Goal: Find specific page/section: Find specific page/section

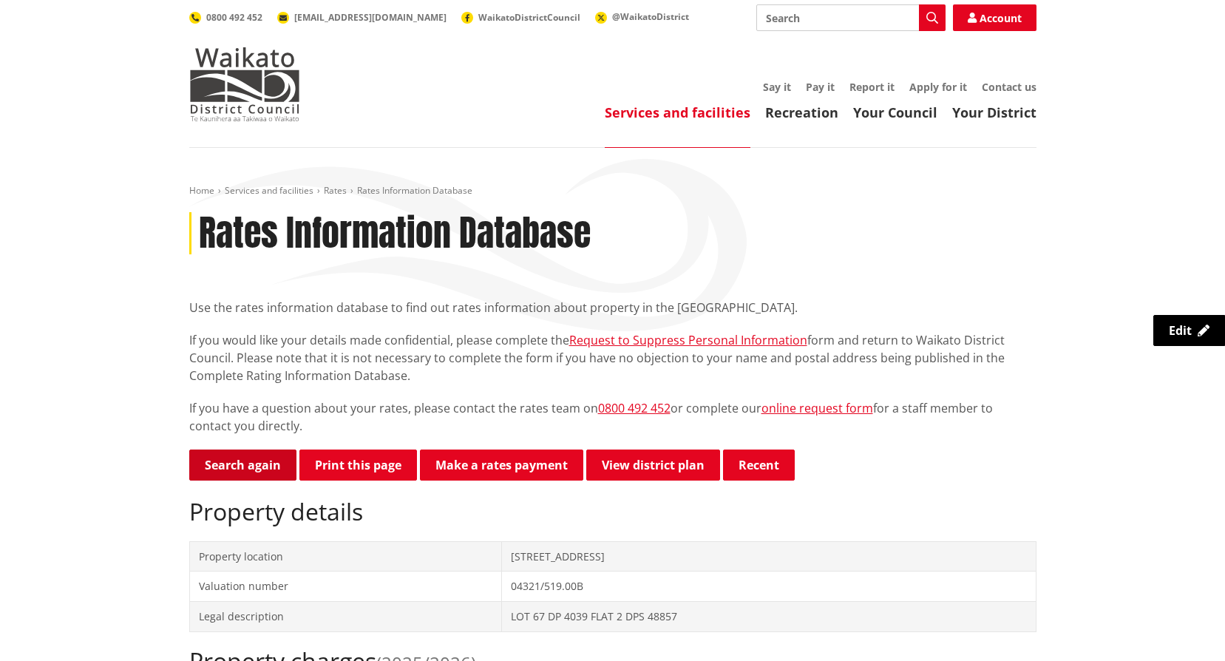
click at [219, 468] on link "Search again" at bounding box center [242, 465] width 107 height 31
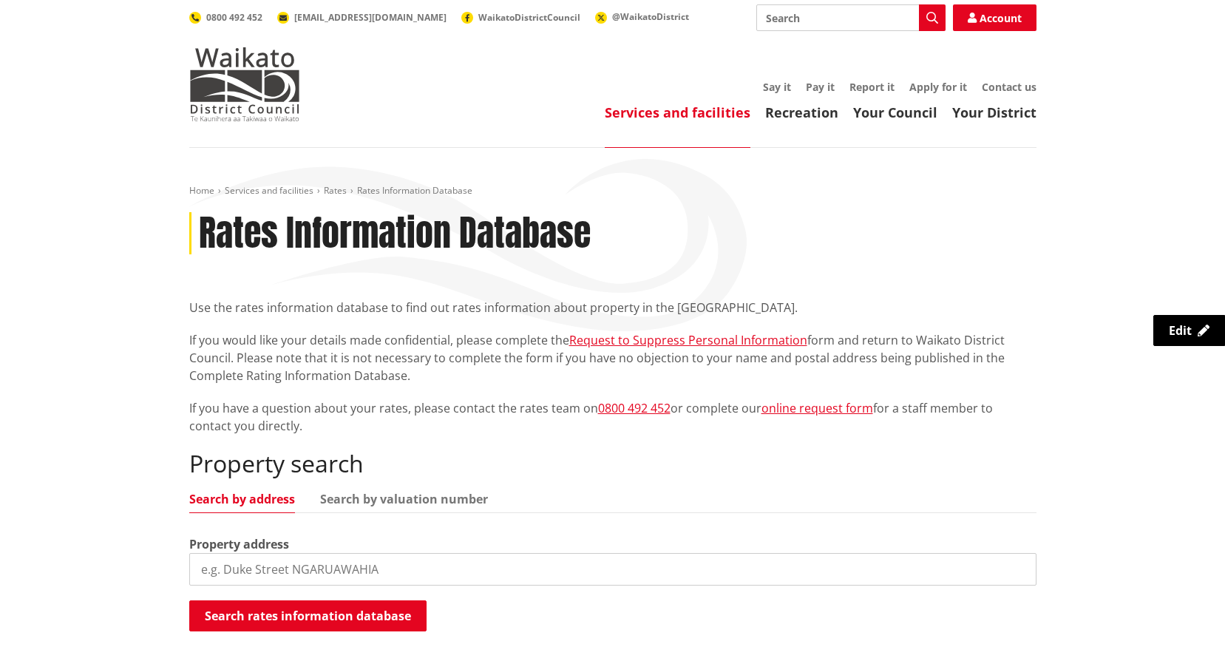
click at [263, 585] on input "search" at bounding box center [612, 569] width 847 height 33
click at [406, 493] on link "Search by valuation number" at bounding box center [404, 499] width 168 height 12
click at [270, 572] on input "search" at bounding box center [612, 569] width 847 height 33
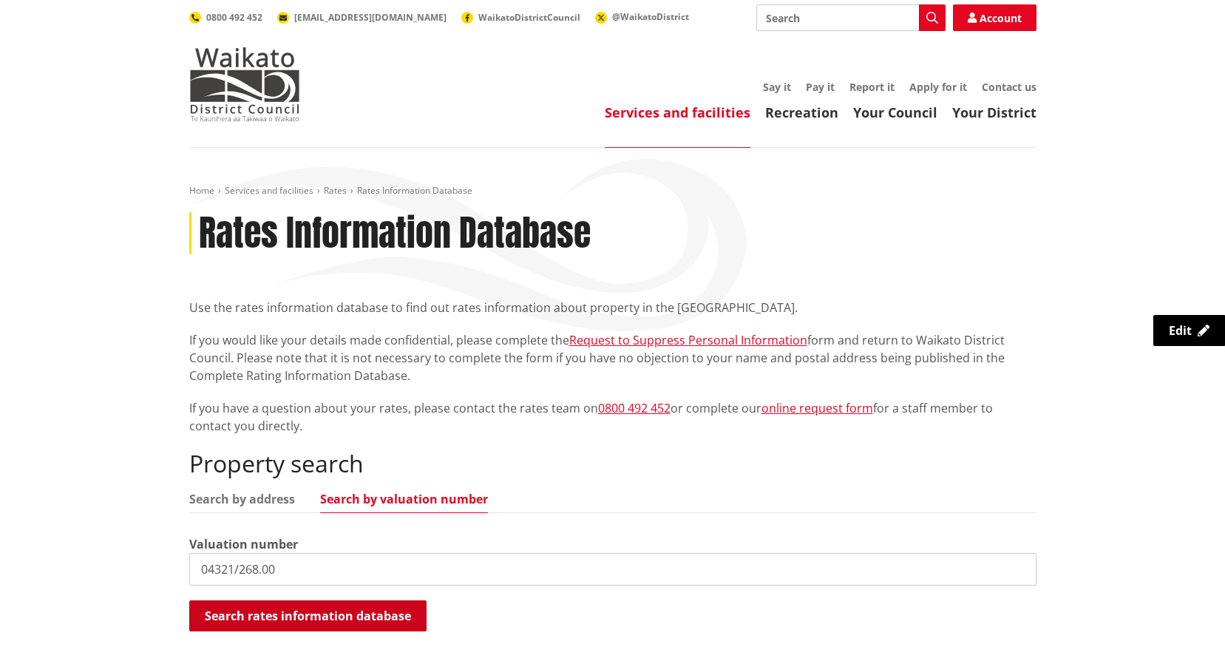
type input "04321/268.00"
click at [282, 611] on button "Search rates information database" at bounding box center [307, 615] width 237 height 31
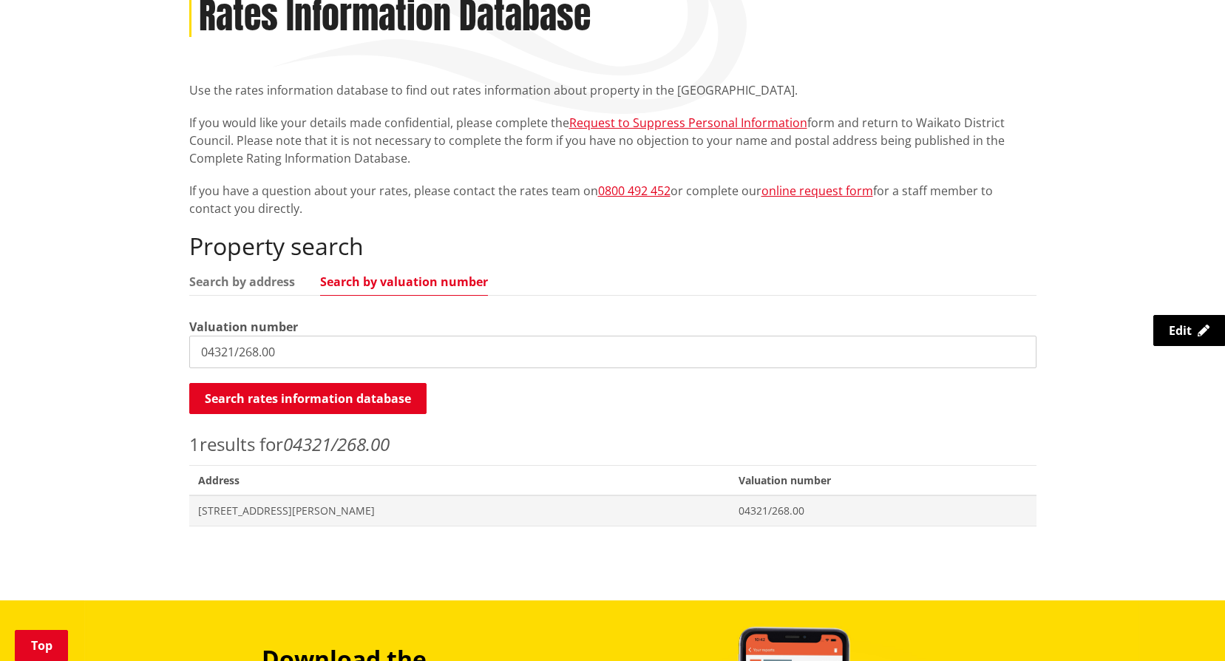
scroll to position [222, 0]
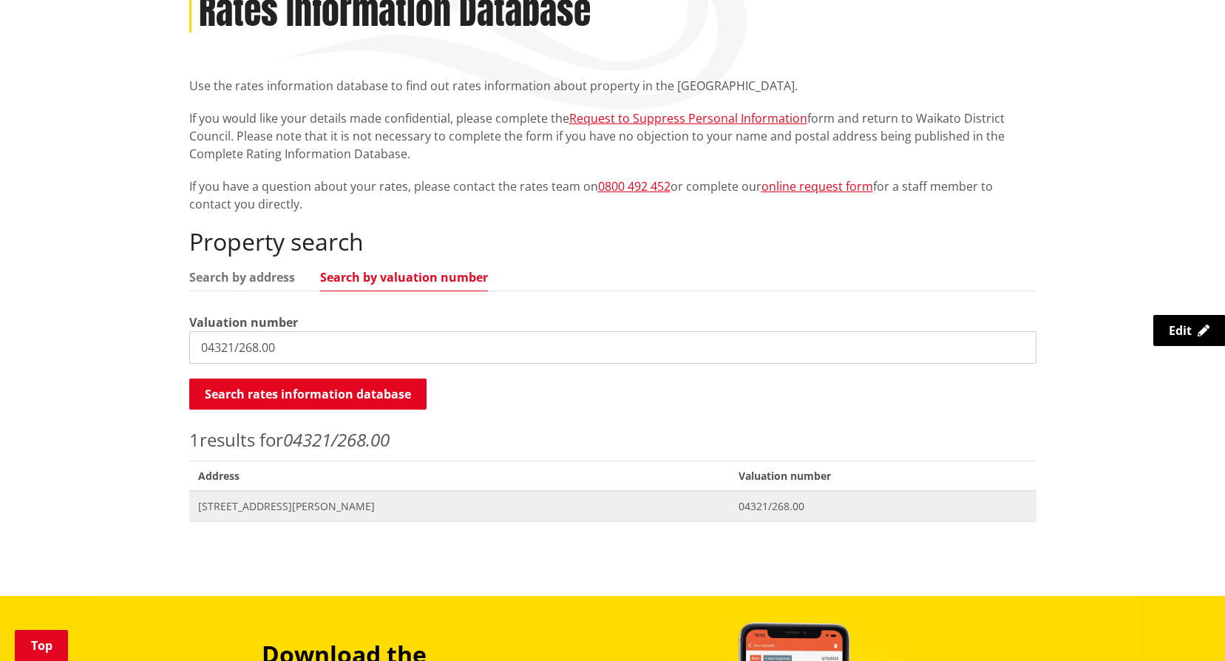
click at [273, 508] on span "90 Rosser Street HUNTLY" at bounding box center [460, 506] width 524 height 15
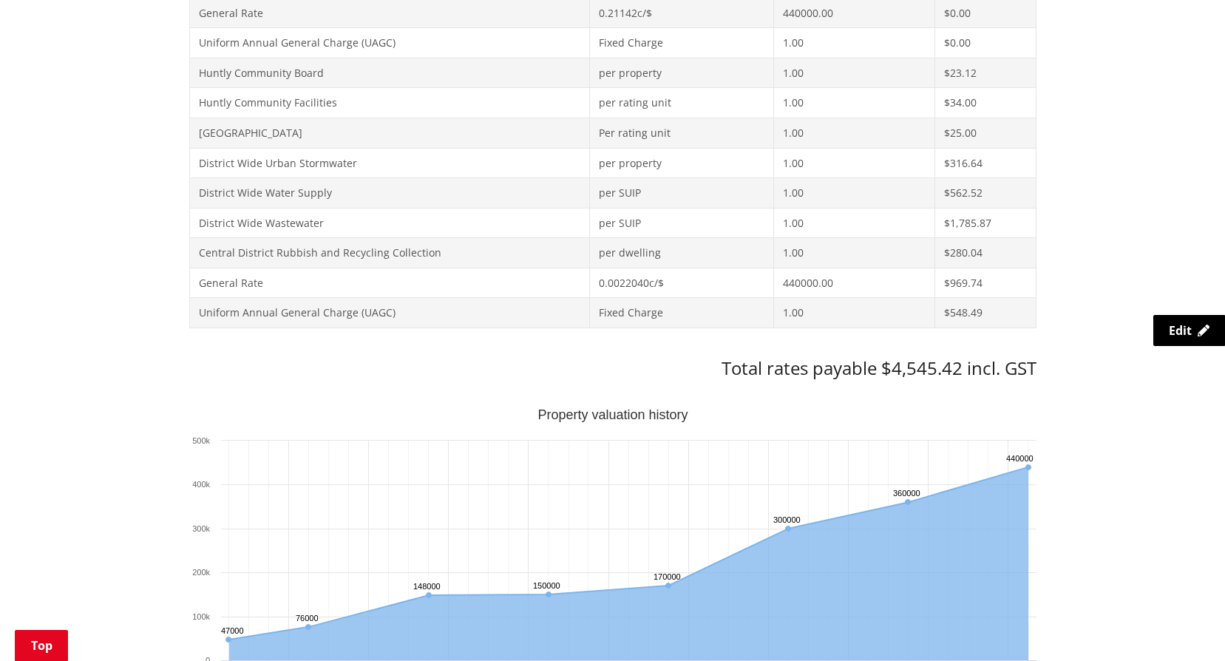
scroll to position [887, 0]
